Goal: Task Accomplishment & Management: Manage account settings

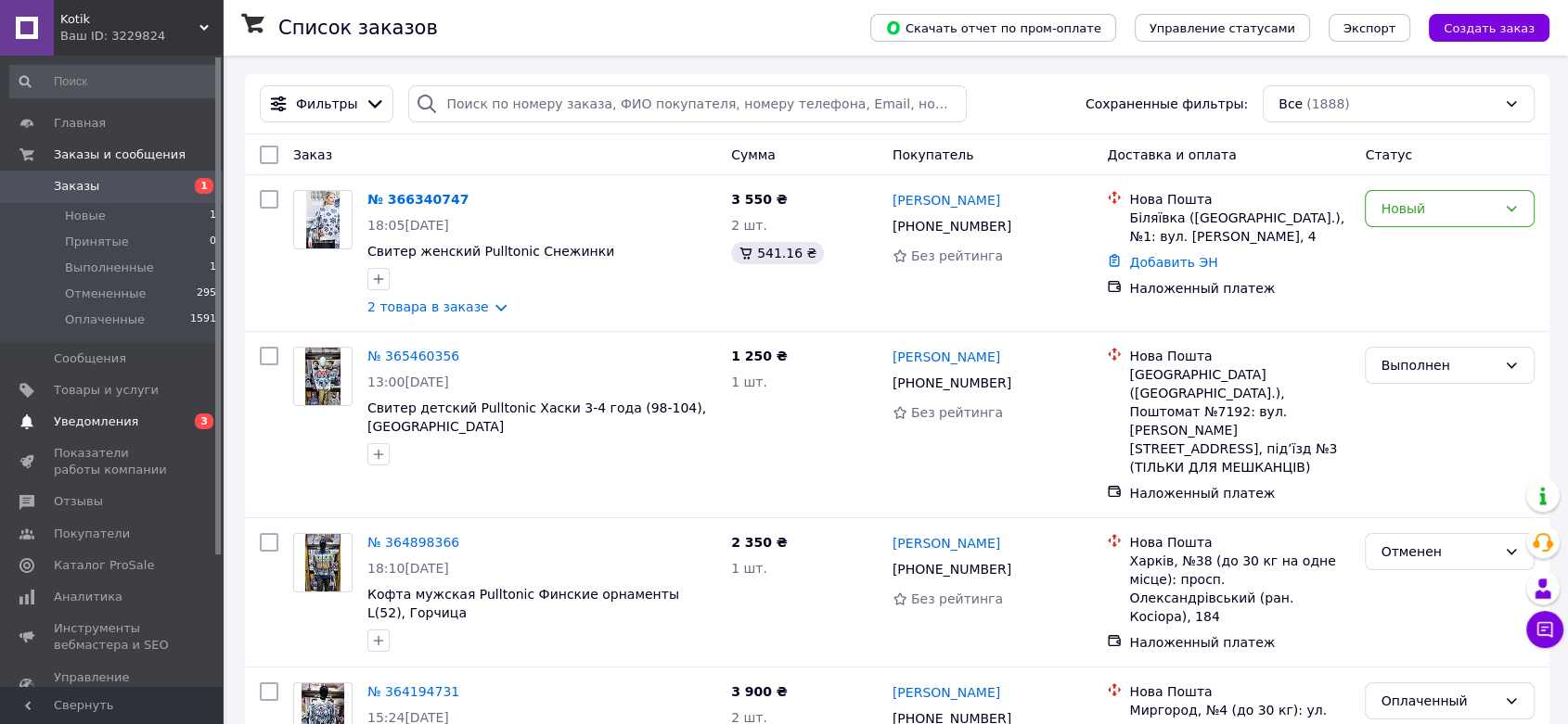
click at [190, 421] on span "0 3" at bounding box center [196, 422] width 51 height 17
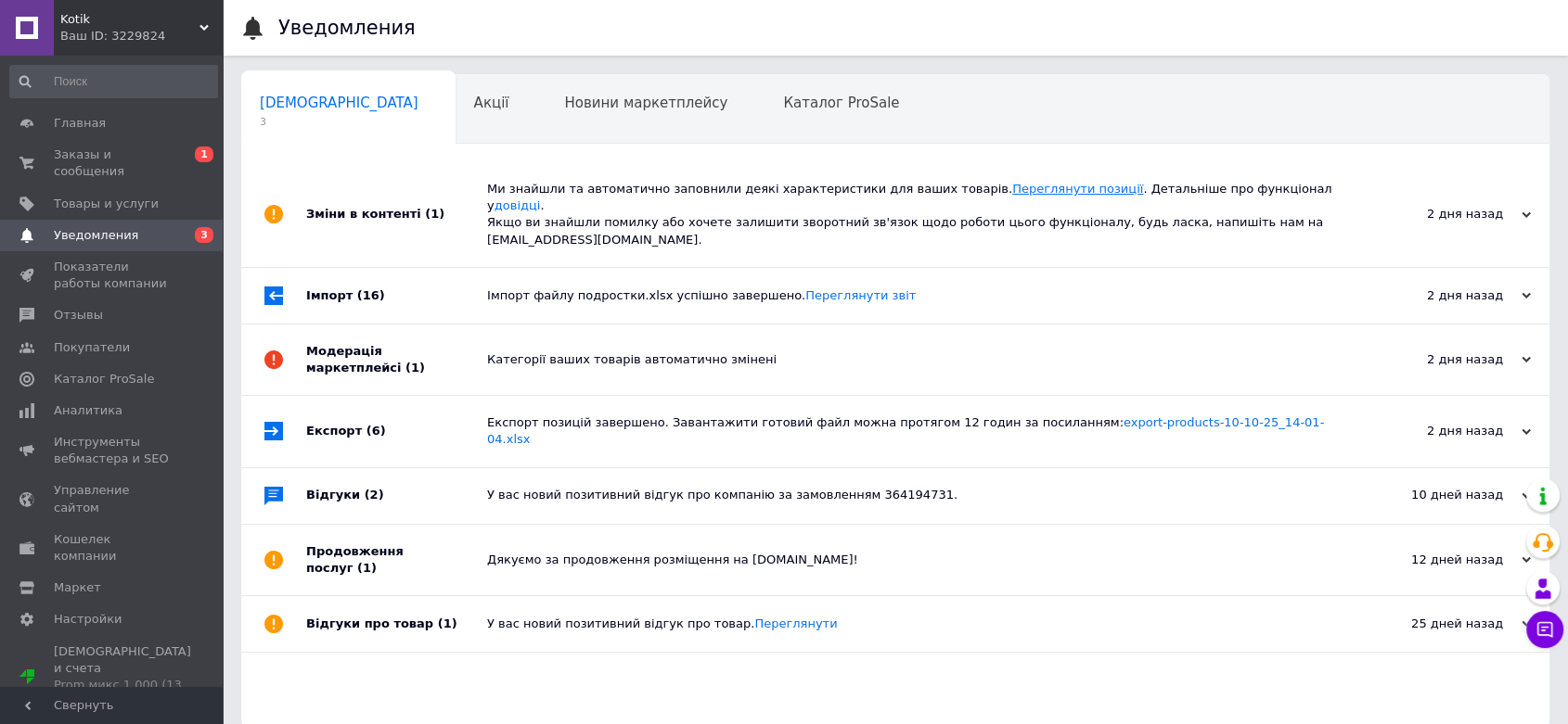
click at [1051, 188] on link "Переглянути позиції" at bounding box center [1077, 188] width 130 height 14
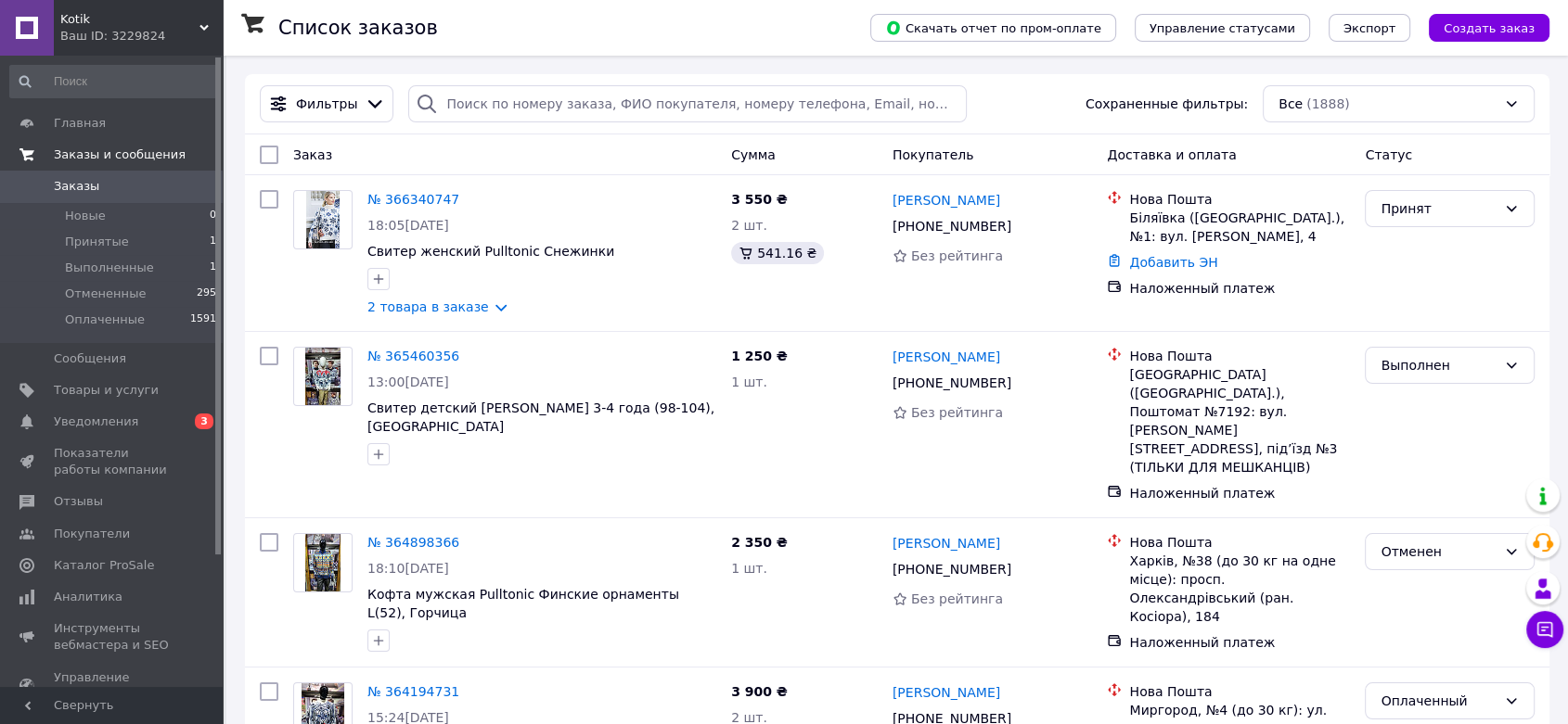
click at [91, 151] on span "Заказы и сообщения" at bounding box center [119, 154] width 131 height 17
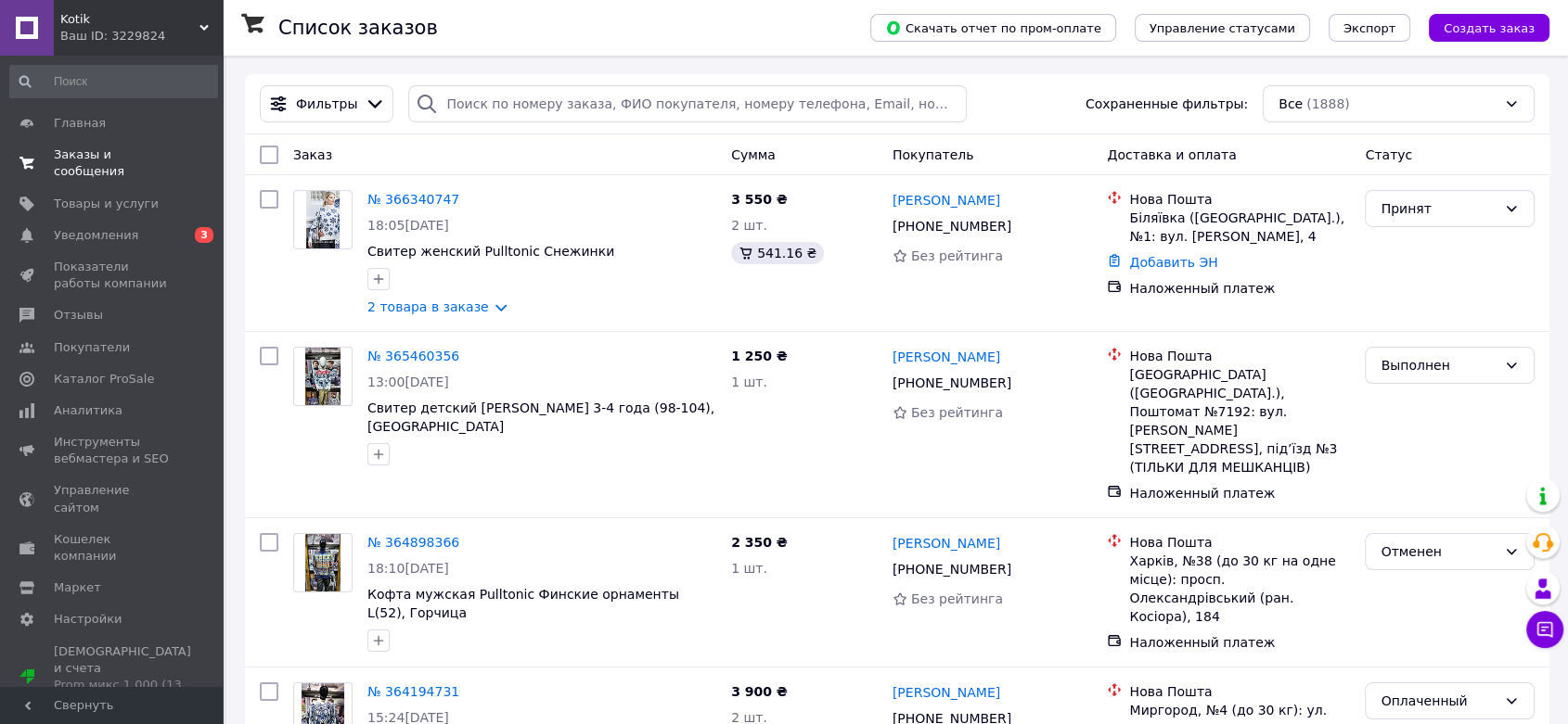
click at [126, 154] on span "Заказы и сообщения" at bounding box center [113, 163] width 118 height 34
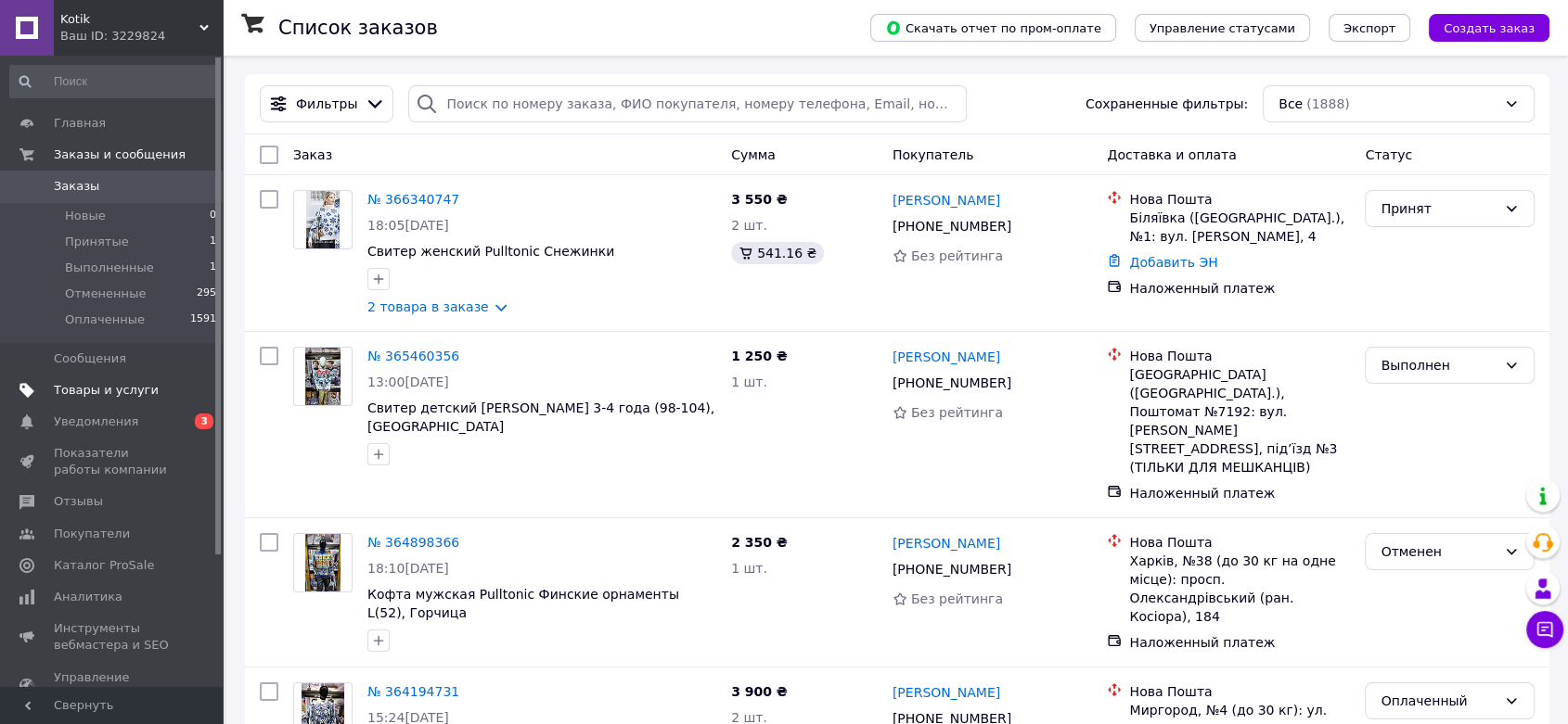
click at [122, 388] on span "Товары и услуги" at bounding box center [106, 390] width 105 height 17
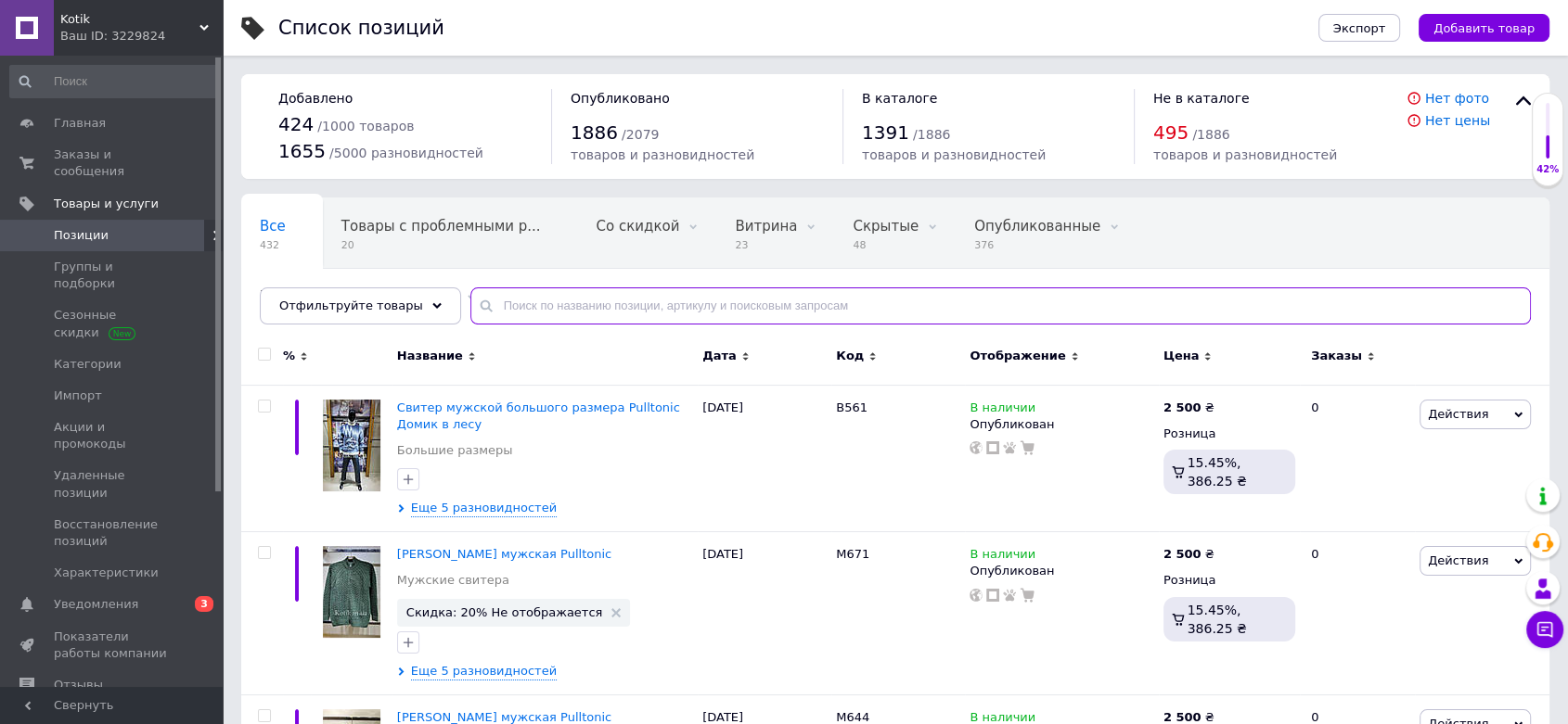
click at [490, 311] on input "text" at bounding box center [1000, 306] width 1061 height 37
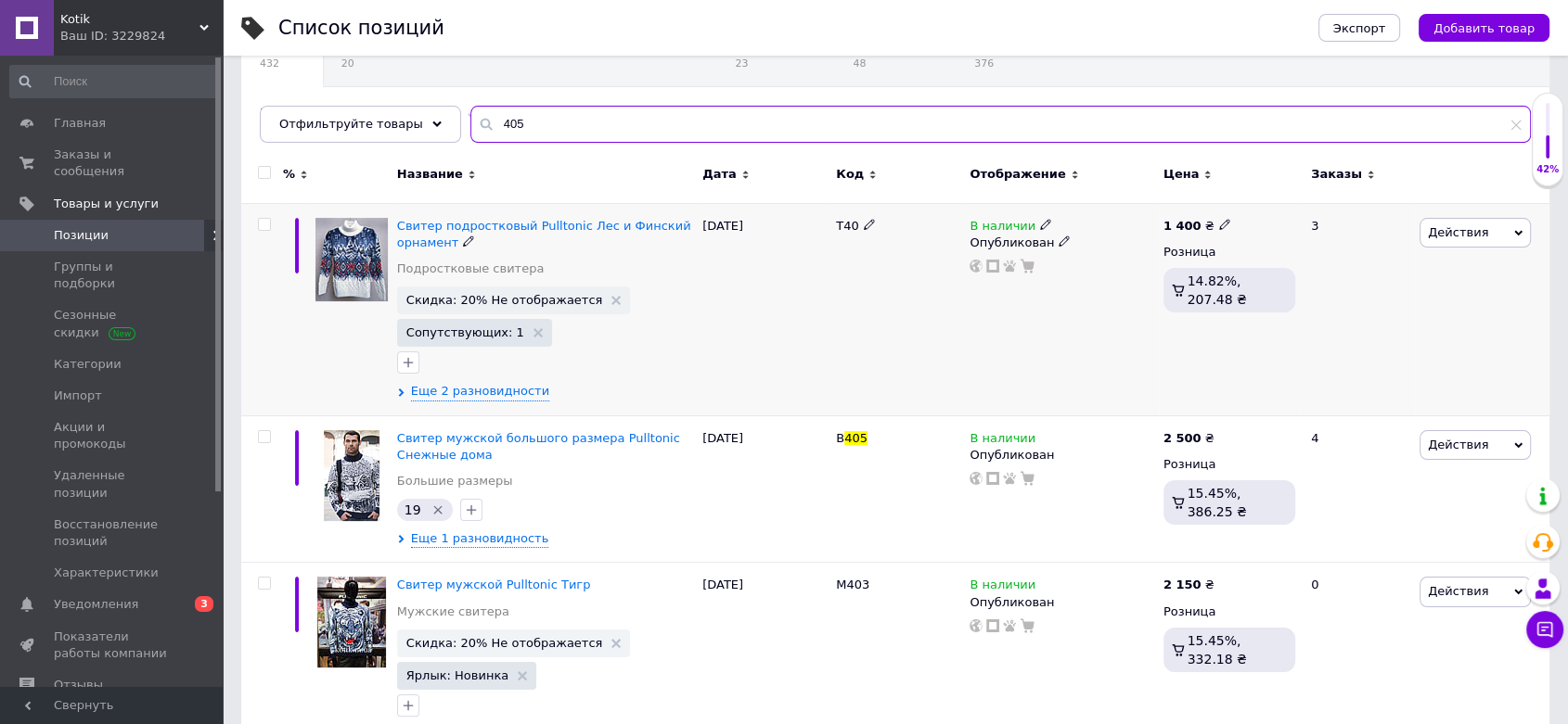
scroll to position [206, 0]
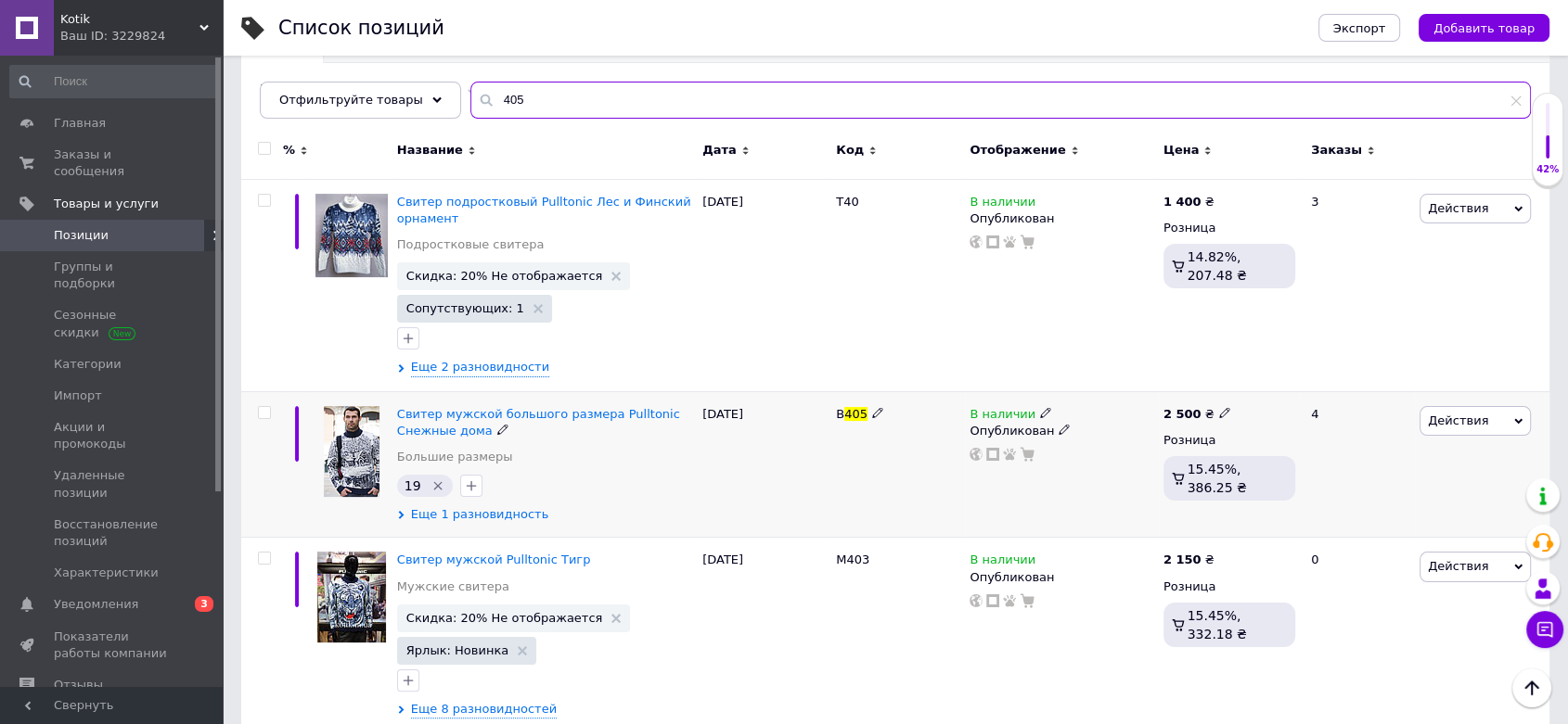
type input "405"
click at [437, 513] on span "Еще 1 разновидность" at bounding box center [480, 515] width 138 height 17
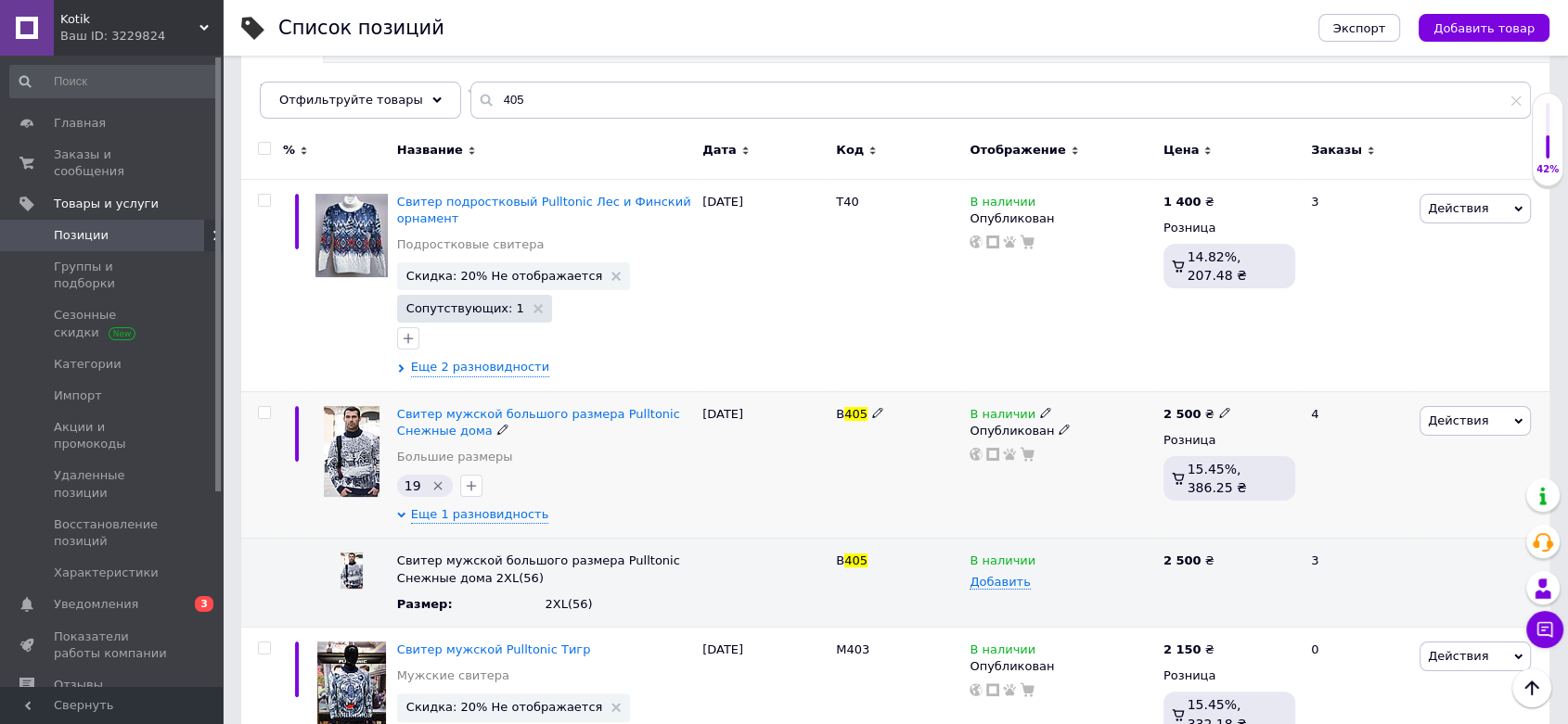
click at [351, 463] on img at bounding box center [352, 451] width 56 height 91
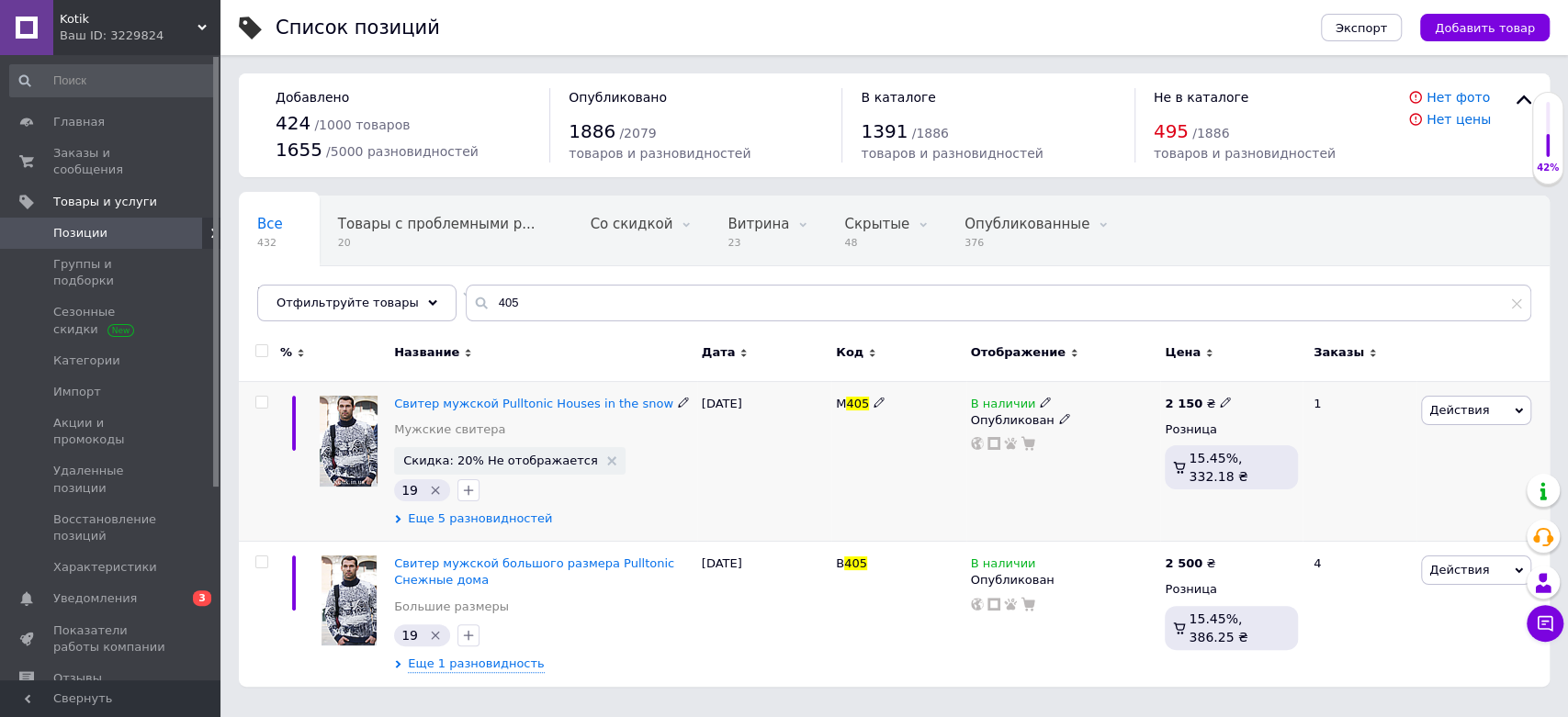
click at [462, 515] on span "Еще 5 разновидностей" at bounding box center [479, 519] width 144 height 17
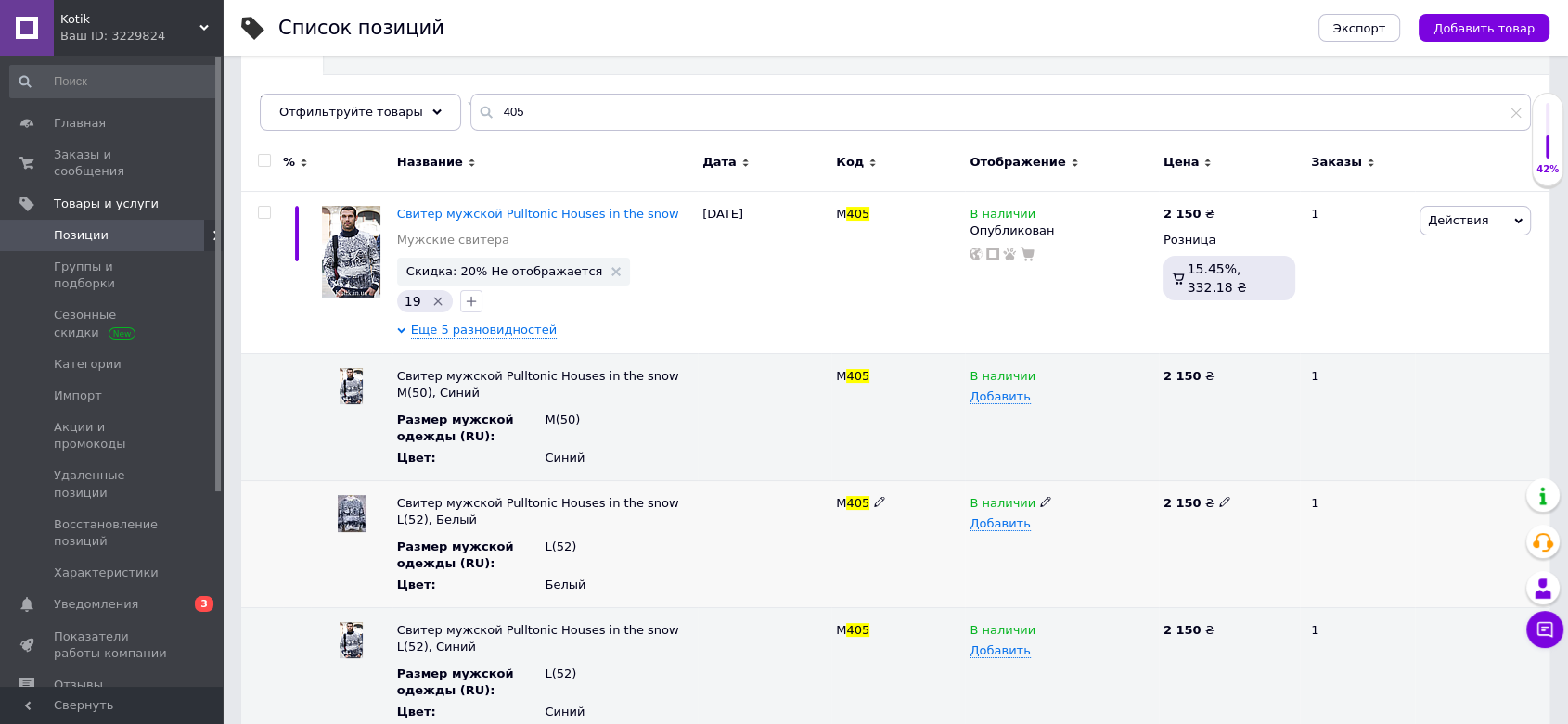
scroll to position [206, 0]
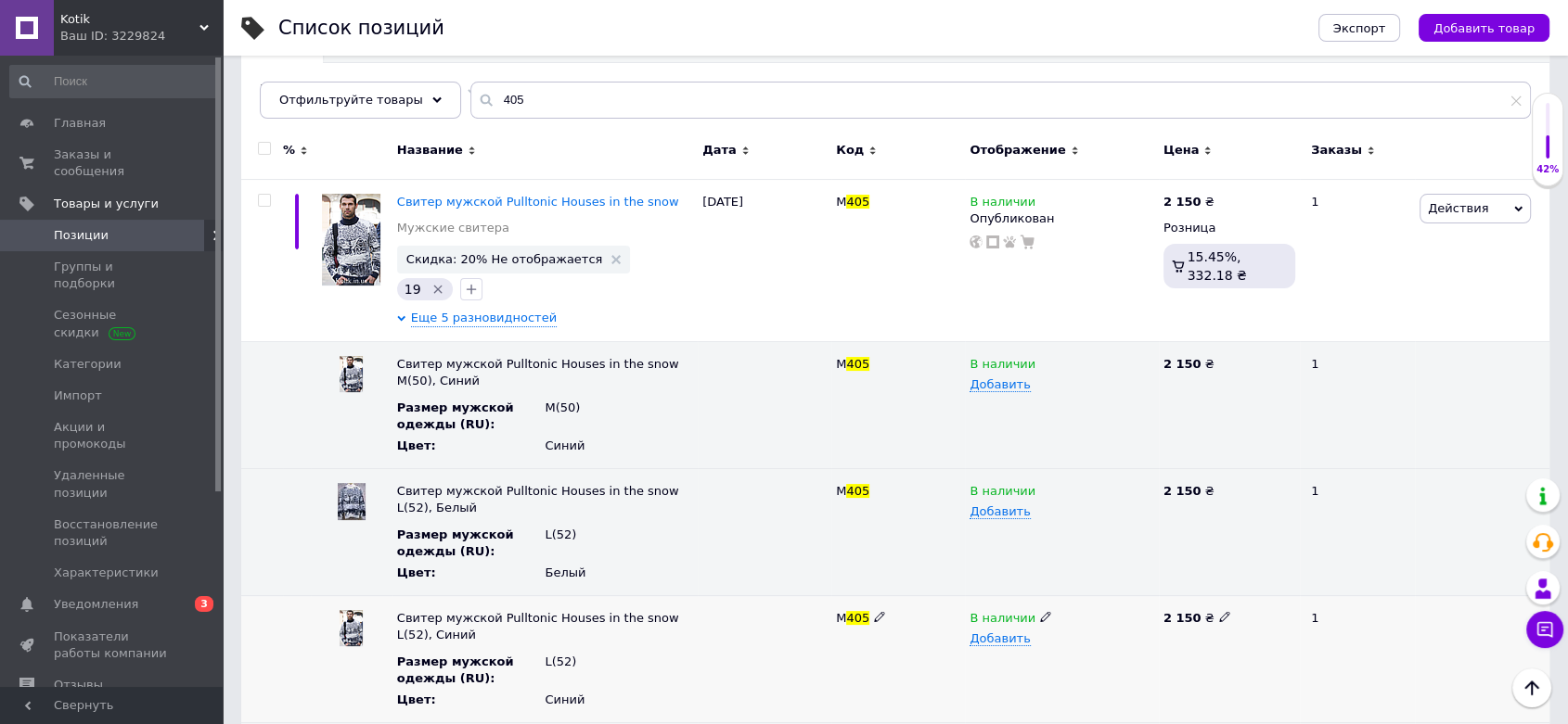
click at [1040, 612] on icon at bounding box center [1046, 617] width 11 height 11
click at [1030, 650] on li "Нет в наличии" at bounding box center [1057, 653] width 191 height 26
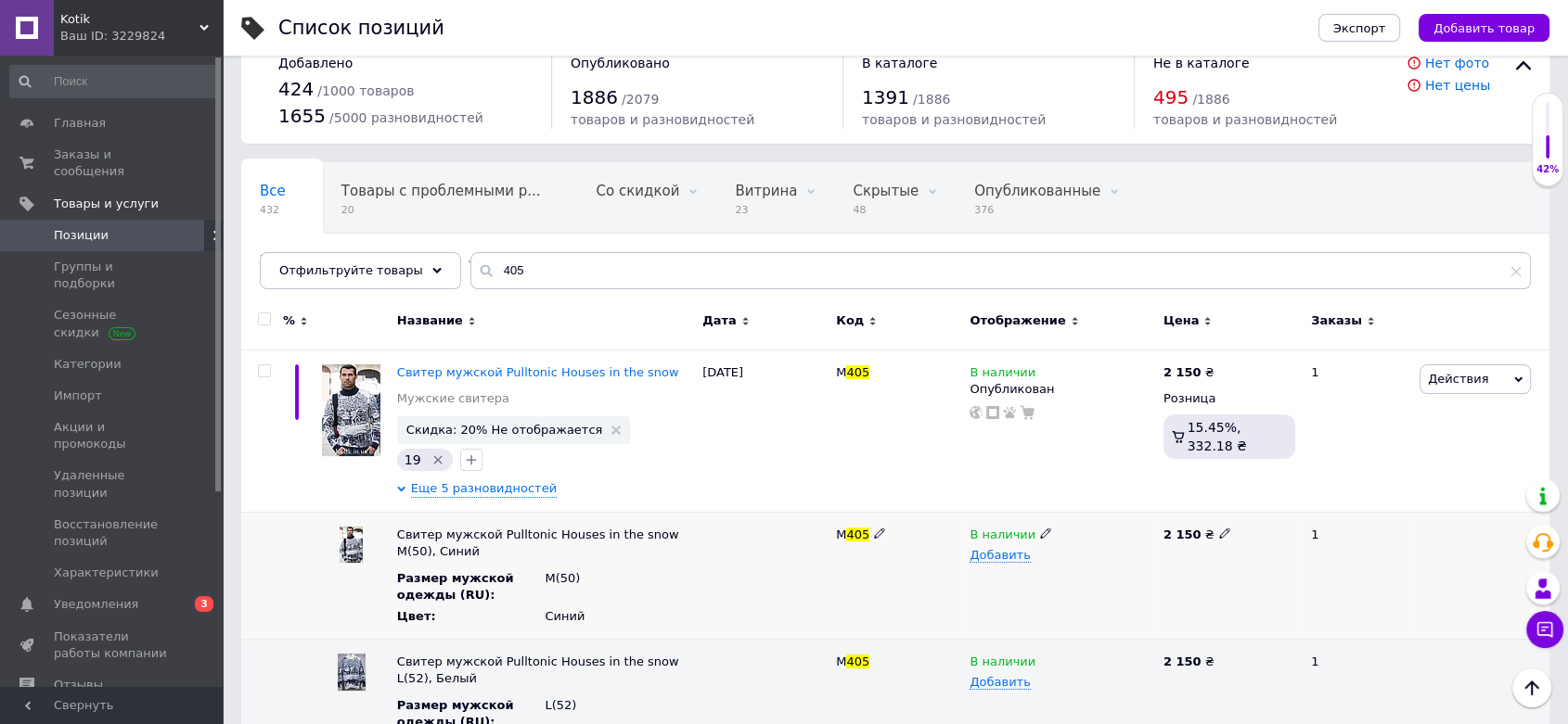
scroll to position [0, 0]
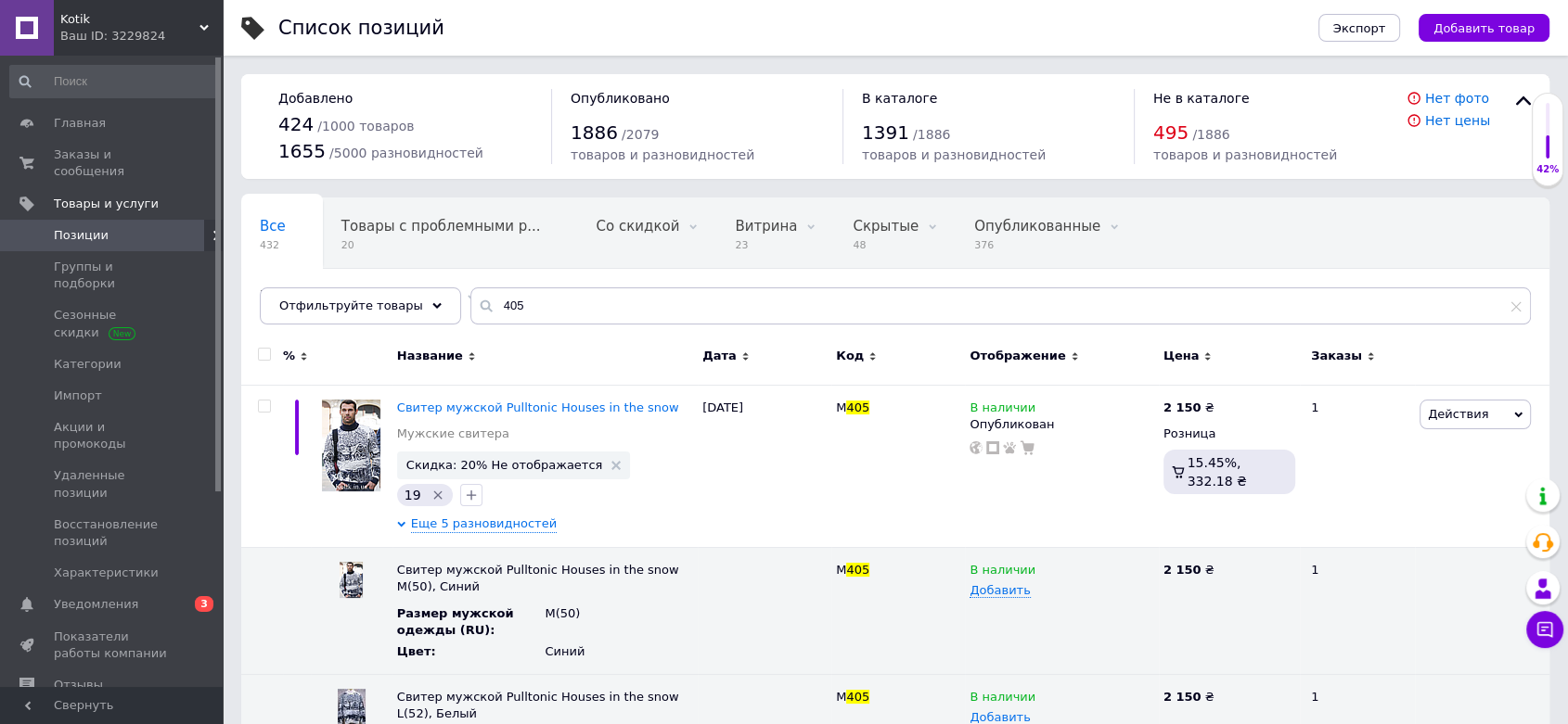
type input "40"
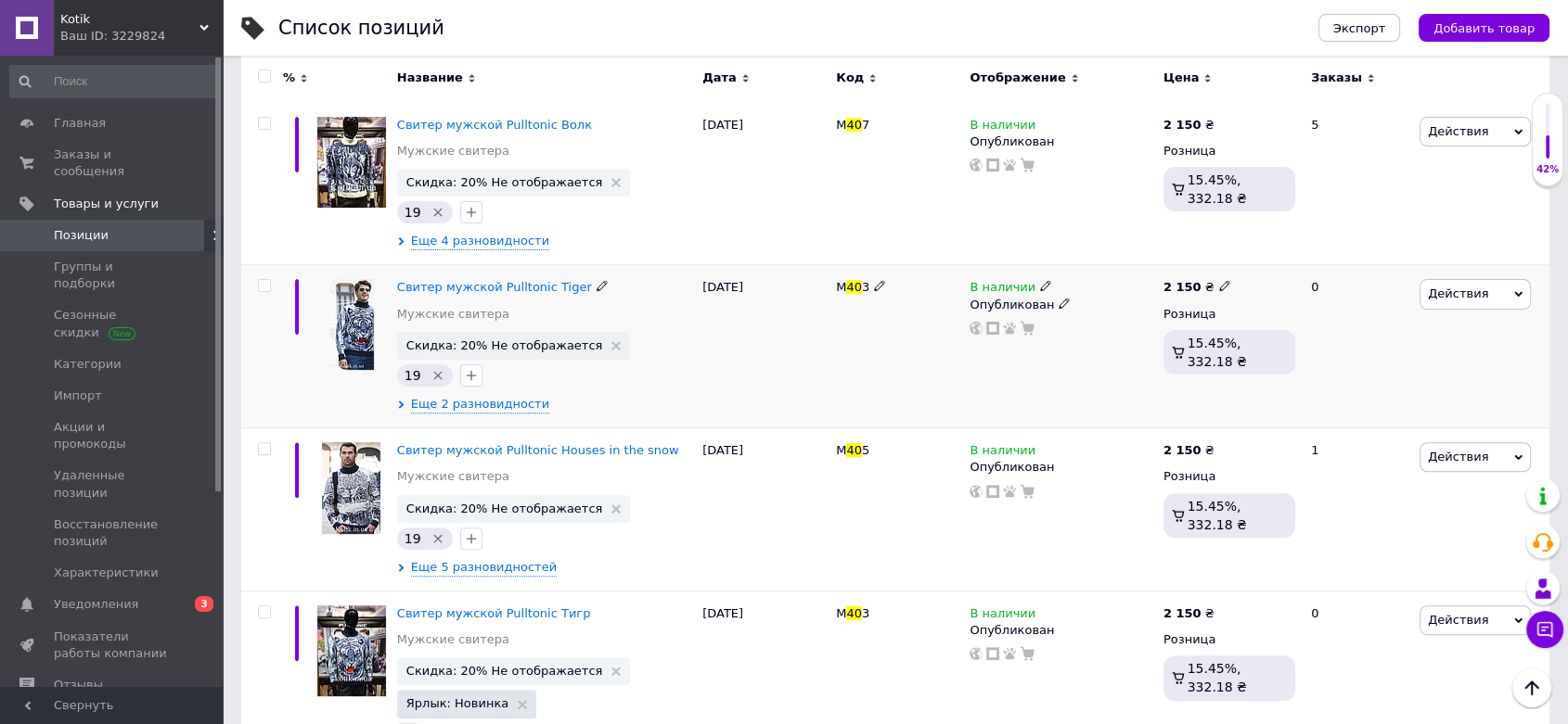
scroll to position [515, 0]
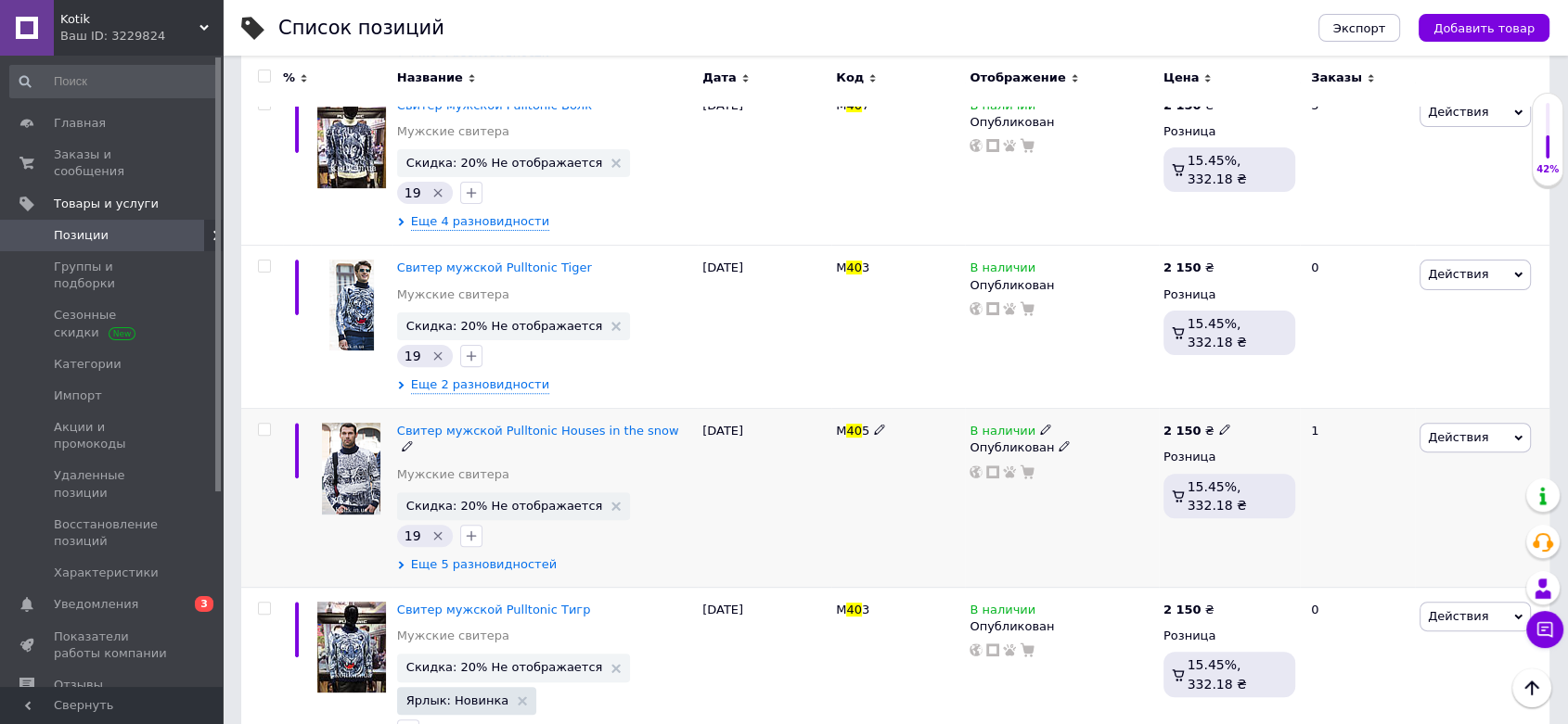
click at [463, 556] on span "Еще 5 разновидностей" at bounding box center [483, 565] width 145 height 17
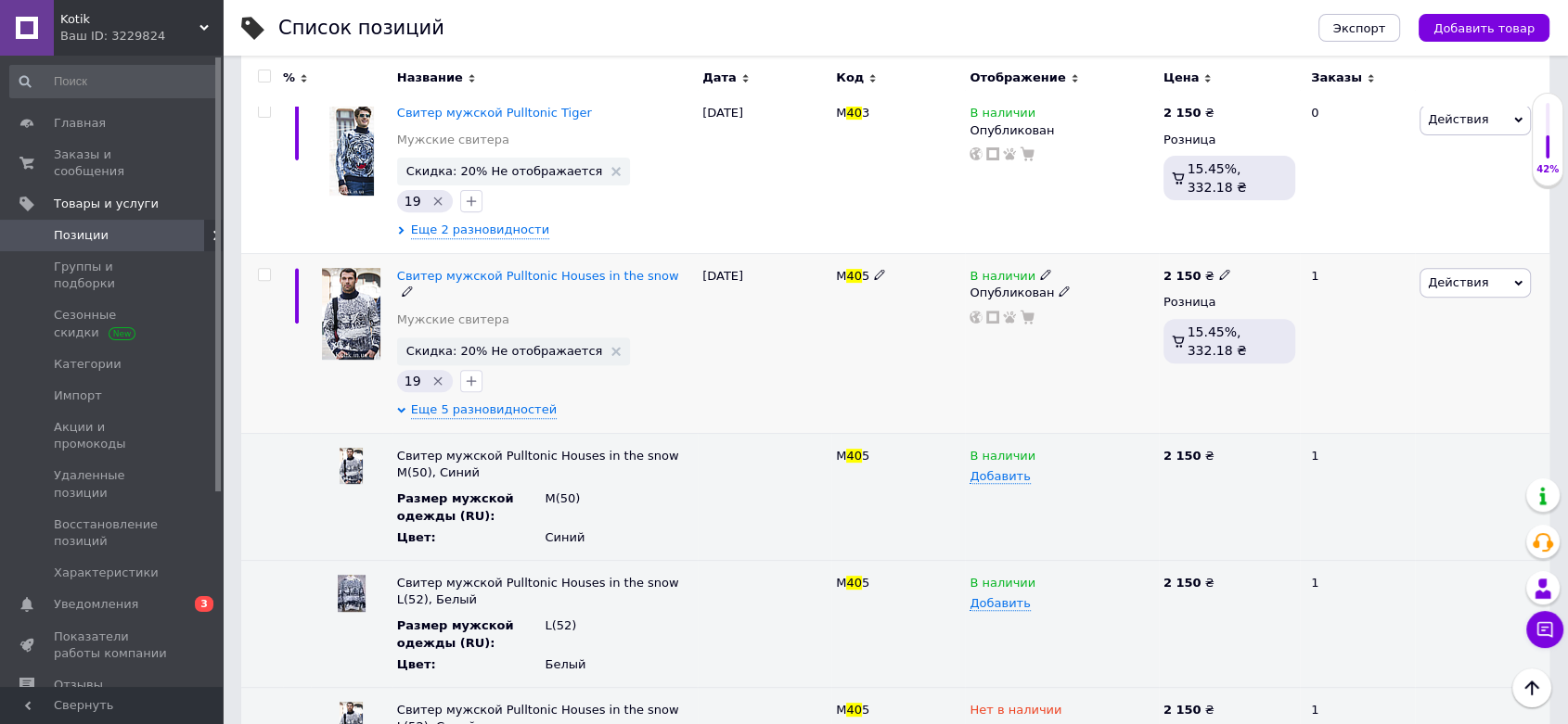
scroll to position [720, 0]
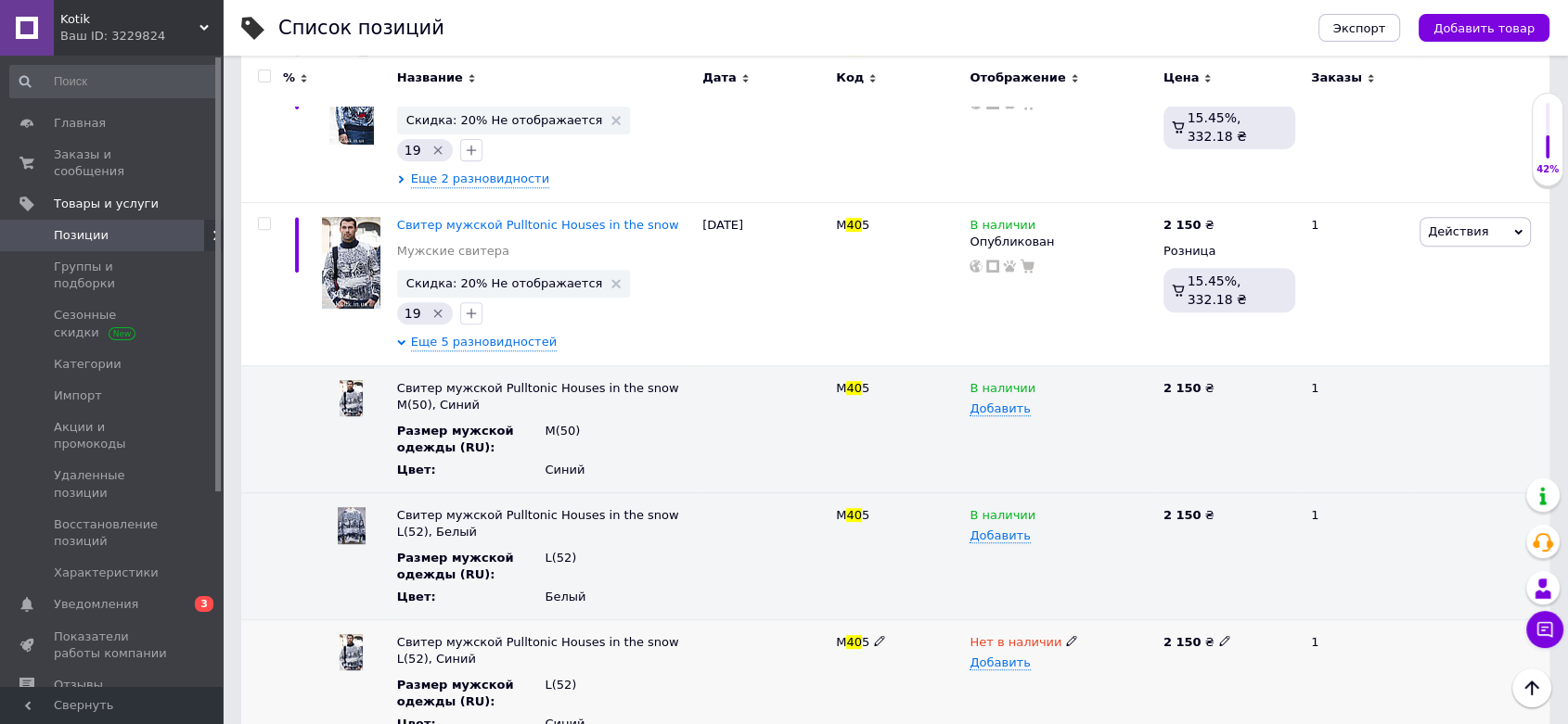
click at [1066, 636] on icon at bounding box center [1072, 640] width 11 height 11
click at [1033, 672] on li "В наличии" at bounding box center [1057, 677] width 191 height 26
click at [1040, 514] on icon at bounding box center [1046, 514] width 11 height 11
click at [1018, 547] on li "Нет в наличии" at bounding box center [1057, 551] width 191 height 26
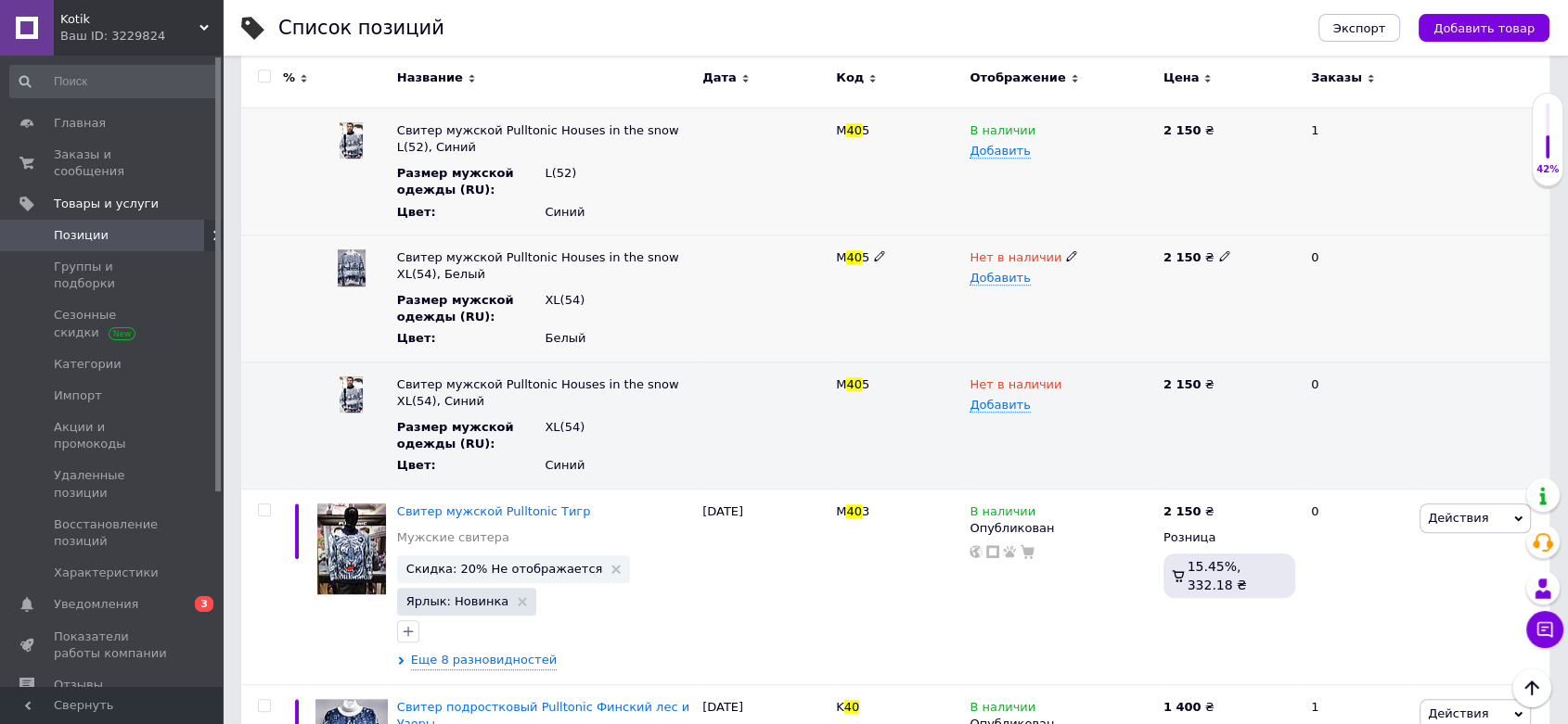
scroll to position [1236, 0]
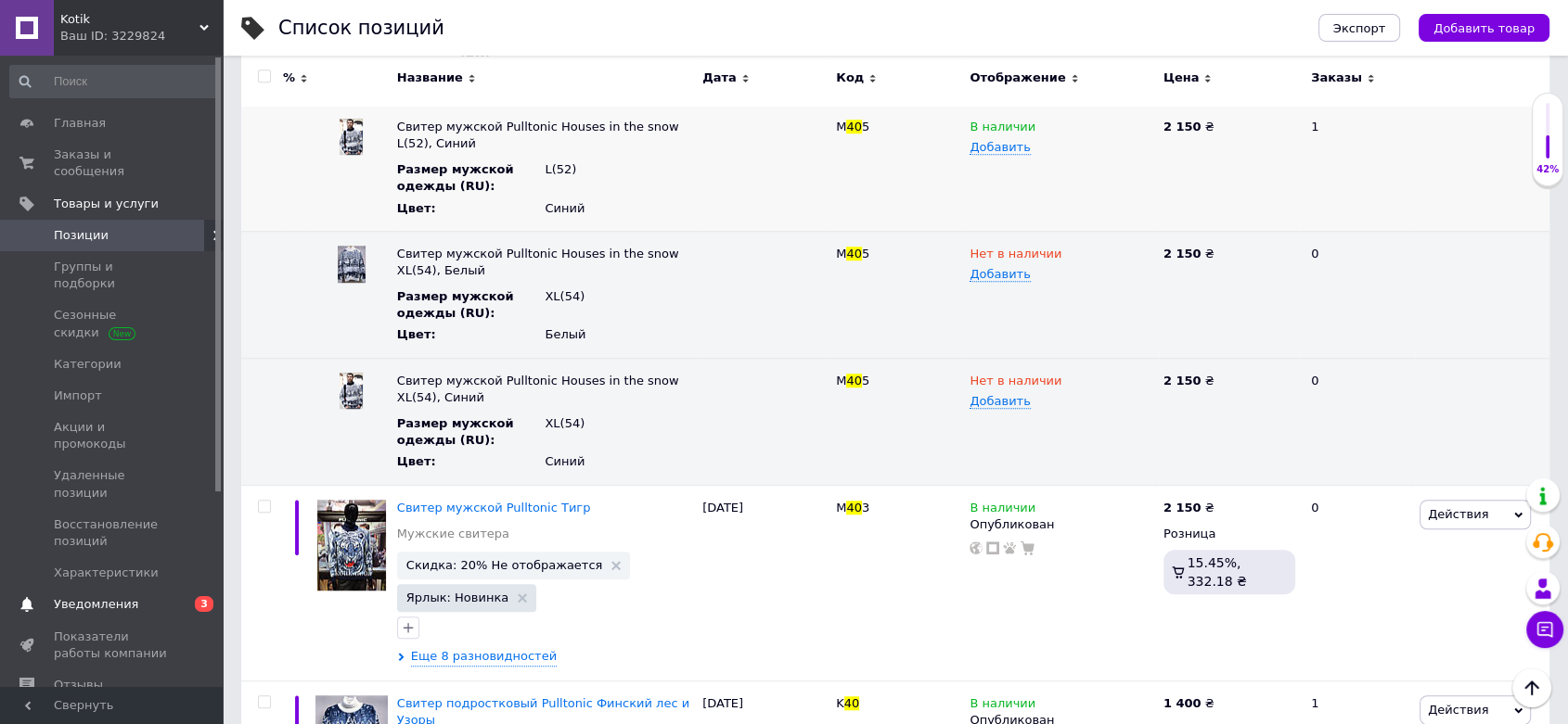
click at [148, 597] on span "Уведомления" at bounding box center [113, 605] width 118 height 17
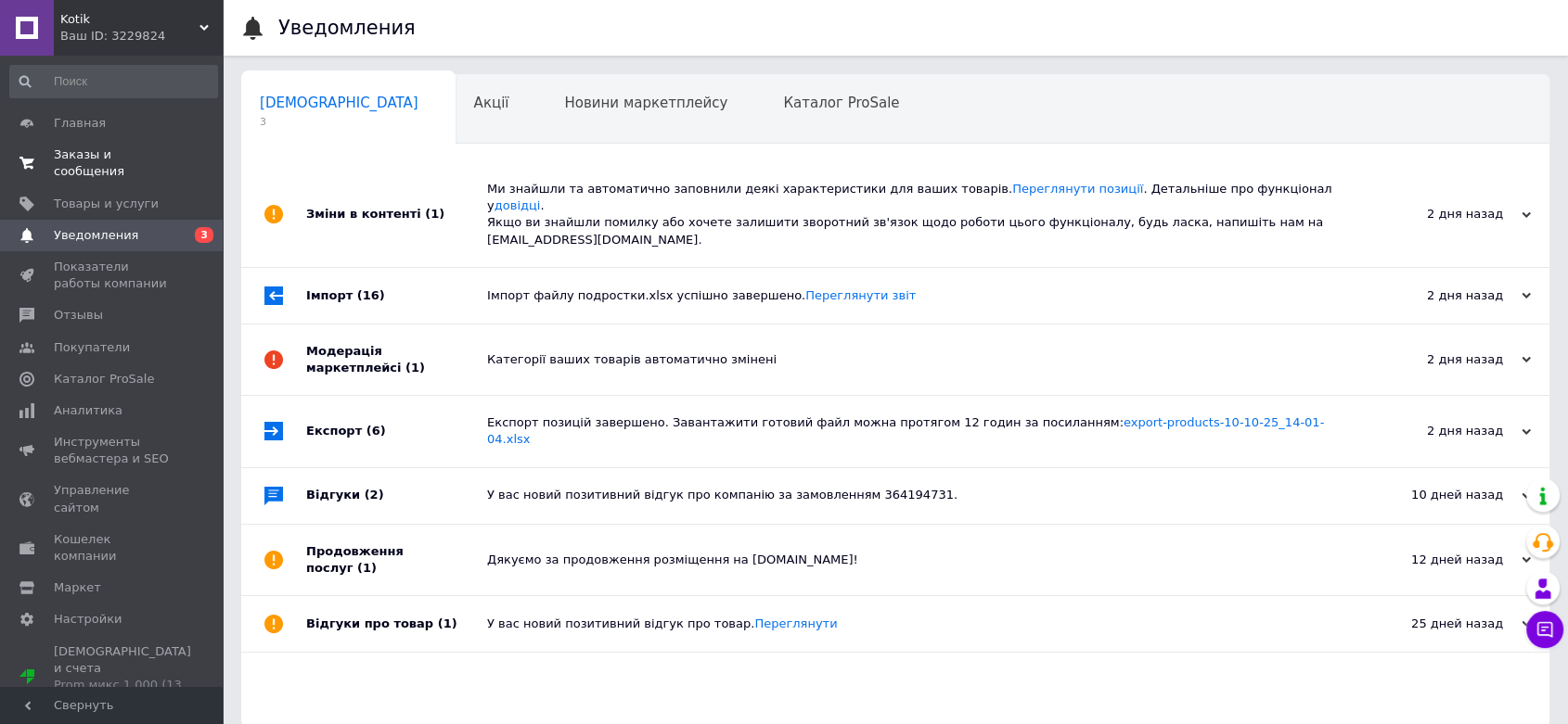
click at [141, 150] on span "Заказы и сообщения" at bounding box center [113, 163] width 118 height 34
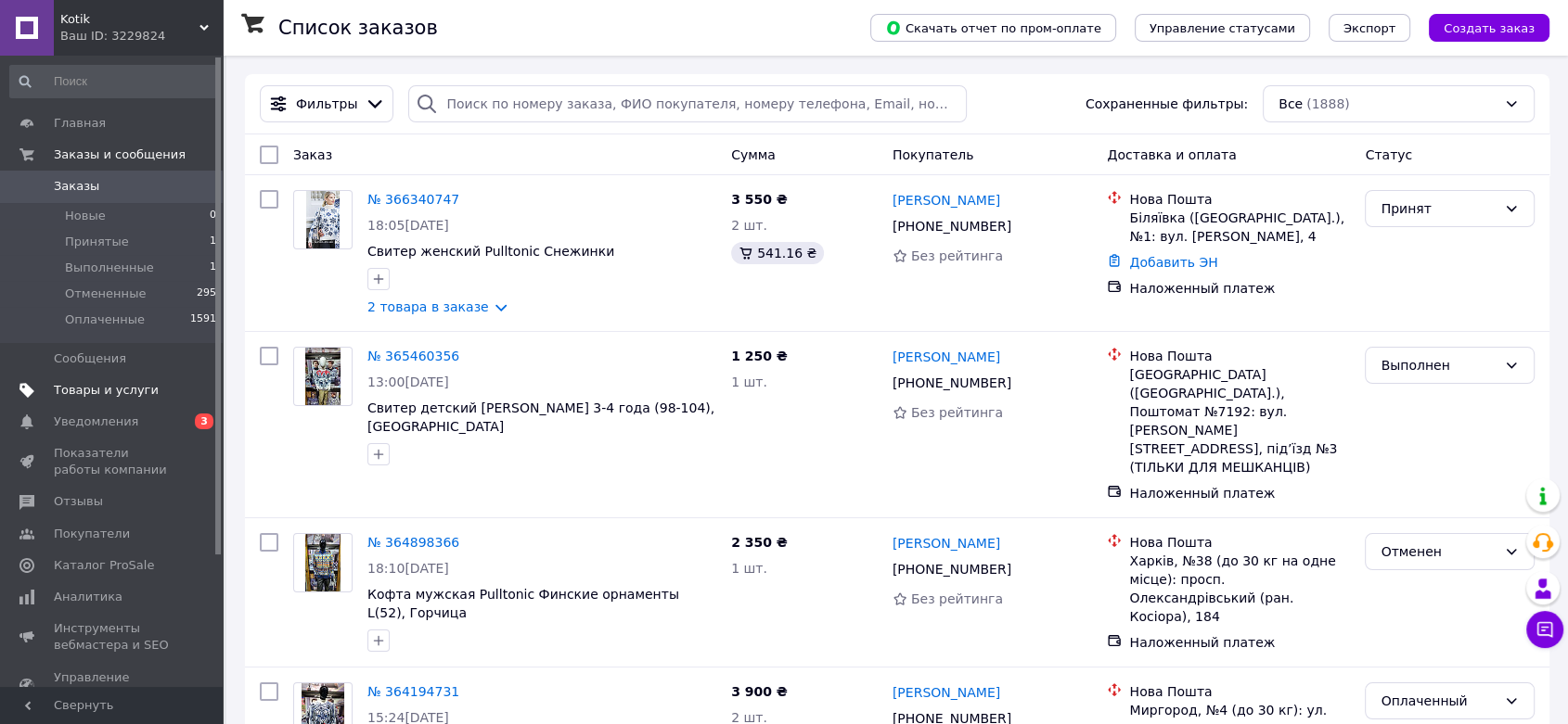
click at [126, 384] on span "Товары и услуги" at bounding box center [106, 390] width 105 height 17
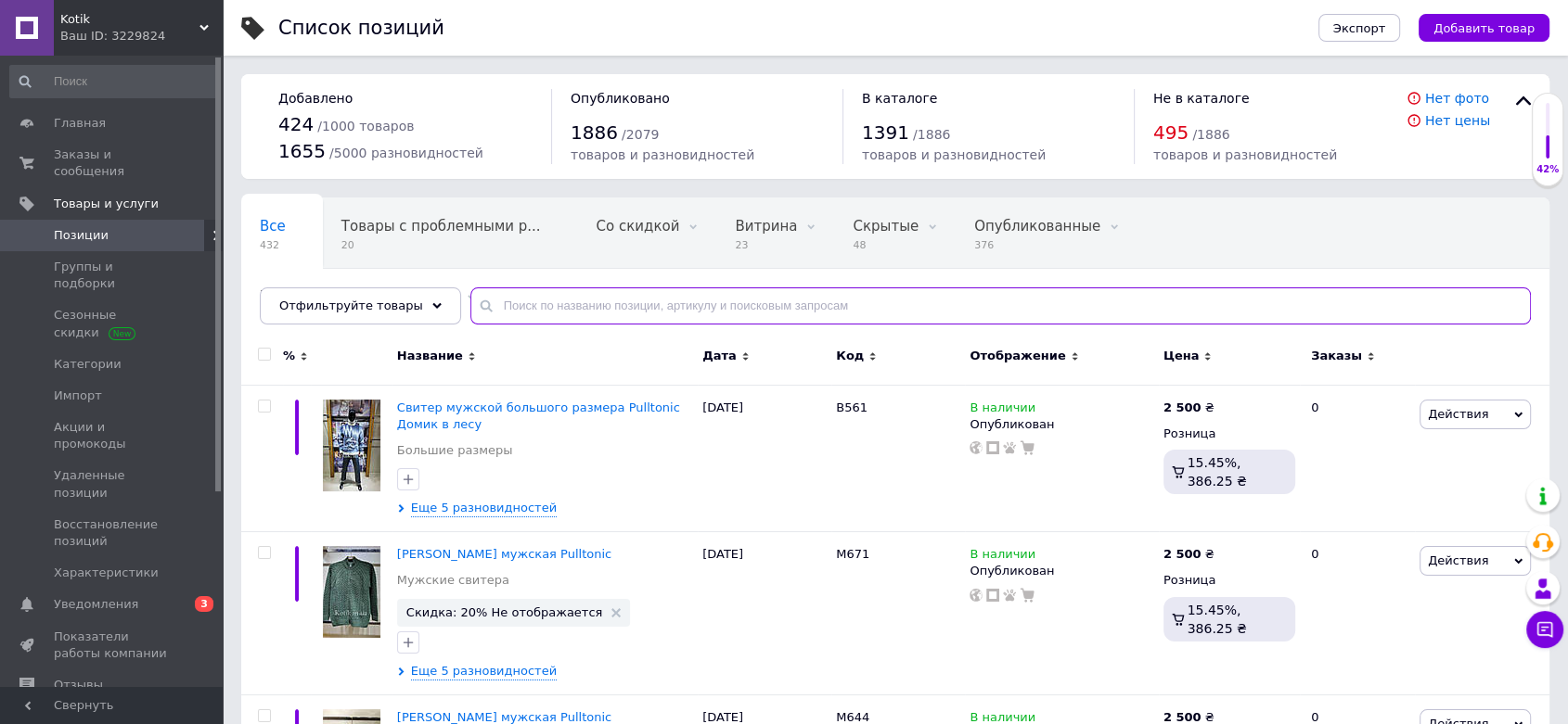
click at [481, 301] on input "text" at bounding box center [1000, 306] width 1061 height 37
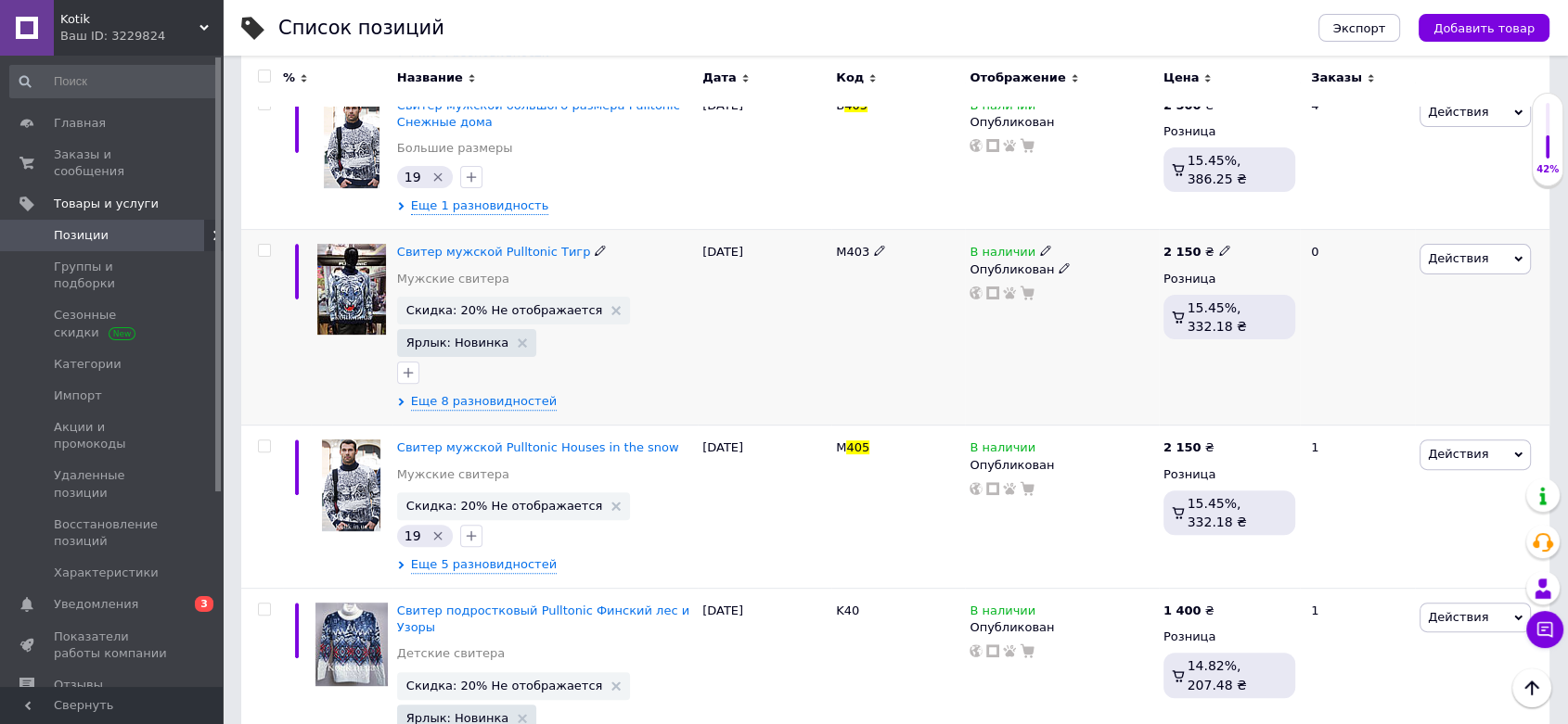
scroll to position [309, 0]
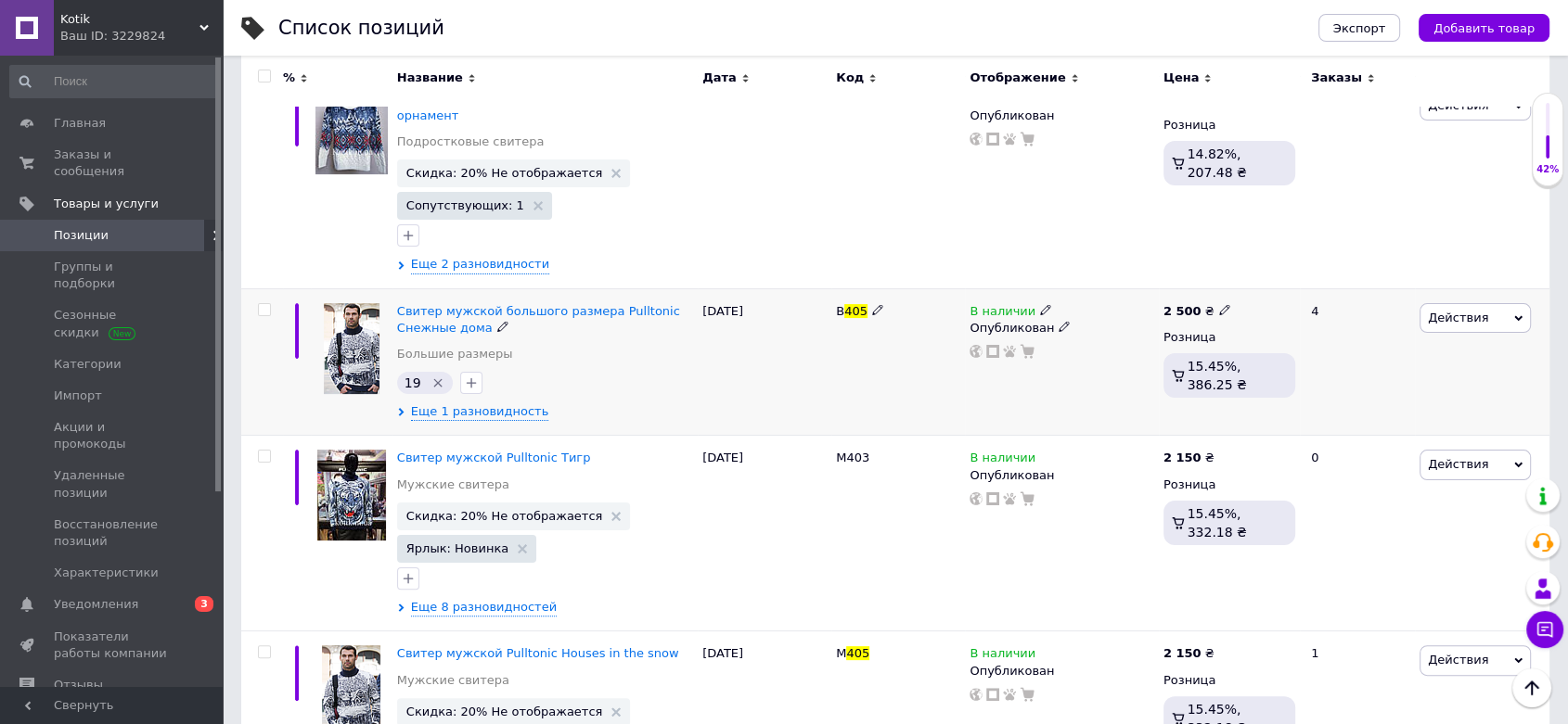
type input "405"
click at [1516, 316] on icon at bounding box center [1518, 318] width 8 height 6
click at [1329, 508] on li "Скрыть" at bounding box center [1398, 510] width 264 height 26
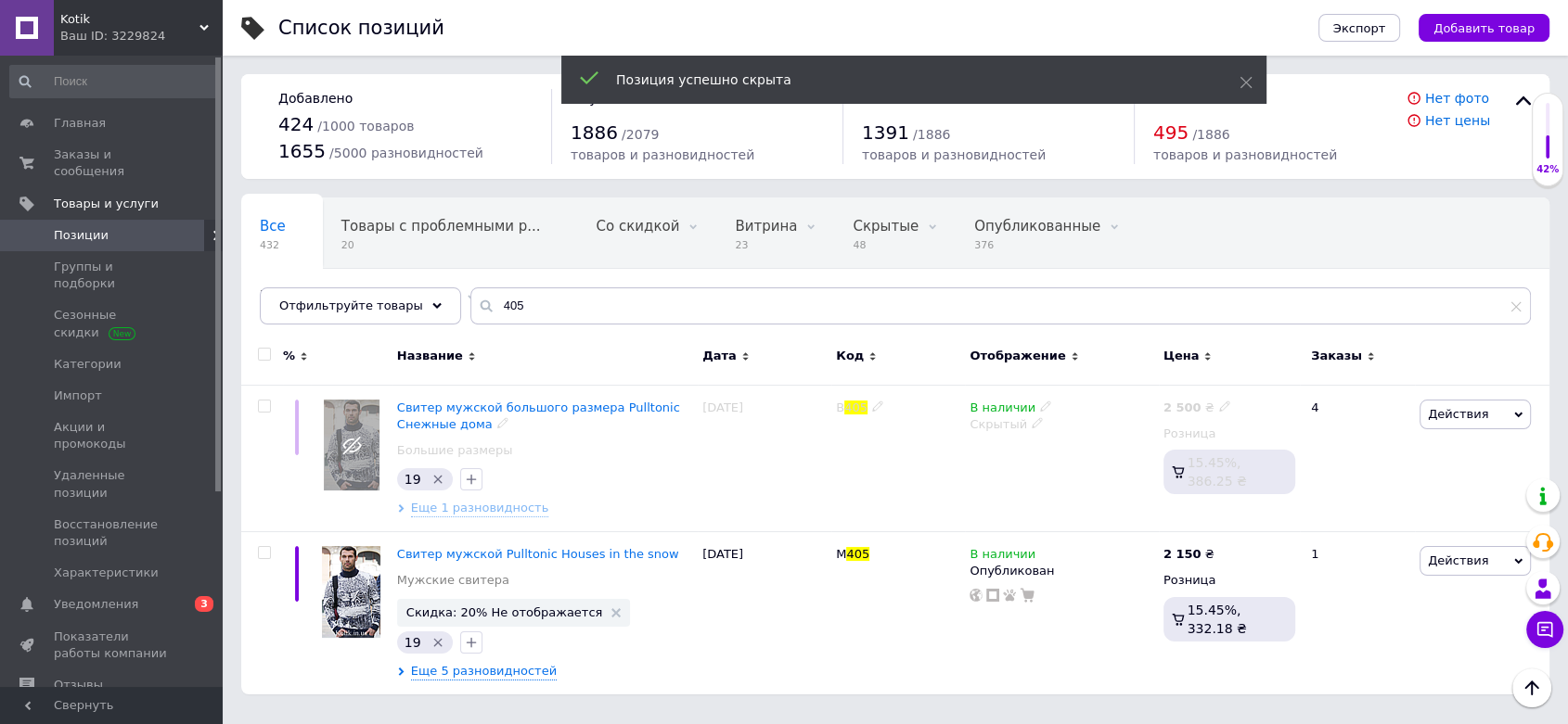
scroll to position [0, 0]
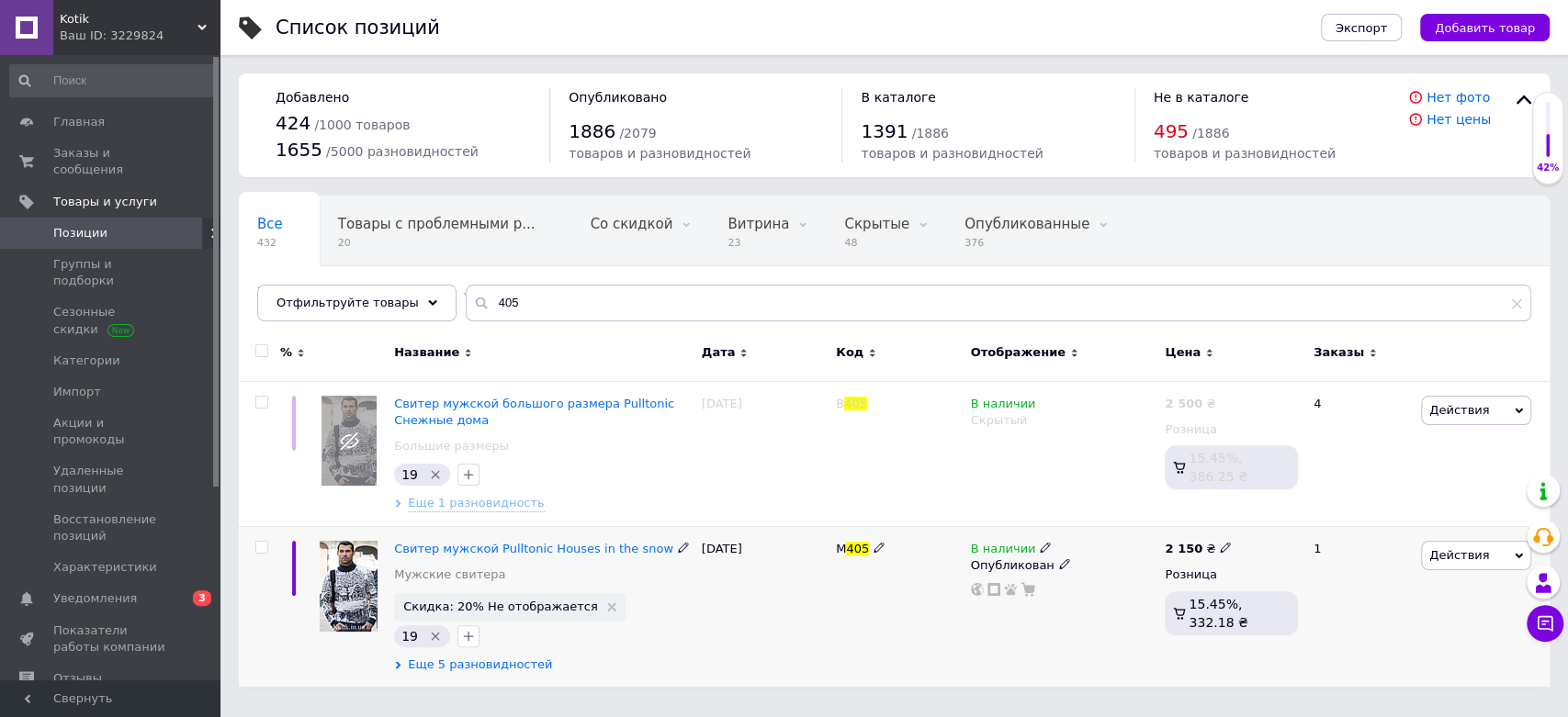
click at [419, 667] on span "Еще 5 разновидностей" at bounding box center [479, 664] width 144 height 17
